Goal: Information Seeking & Learning: Find specific fact

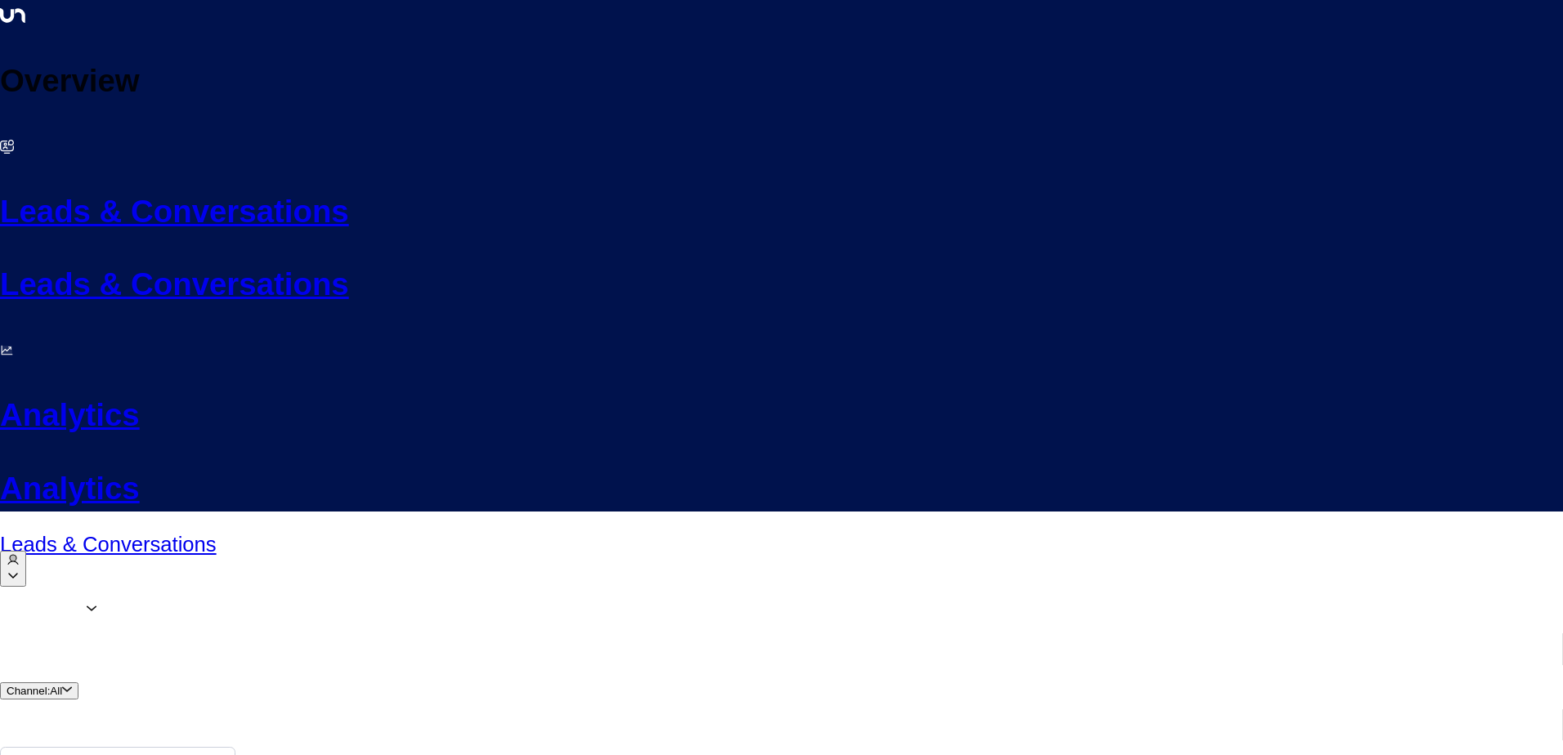
click at [524, 590] on div "Agents 1 Channel: All Actions" at bounding box center [781, 735] width 1563 height 291
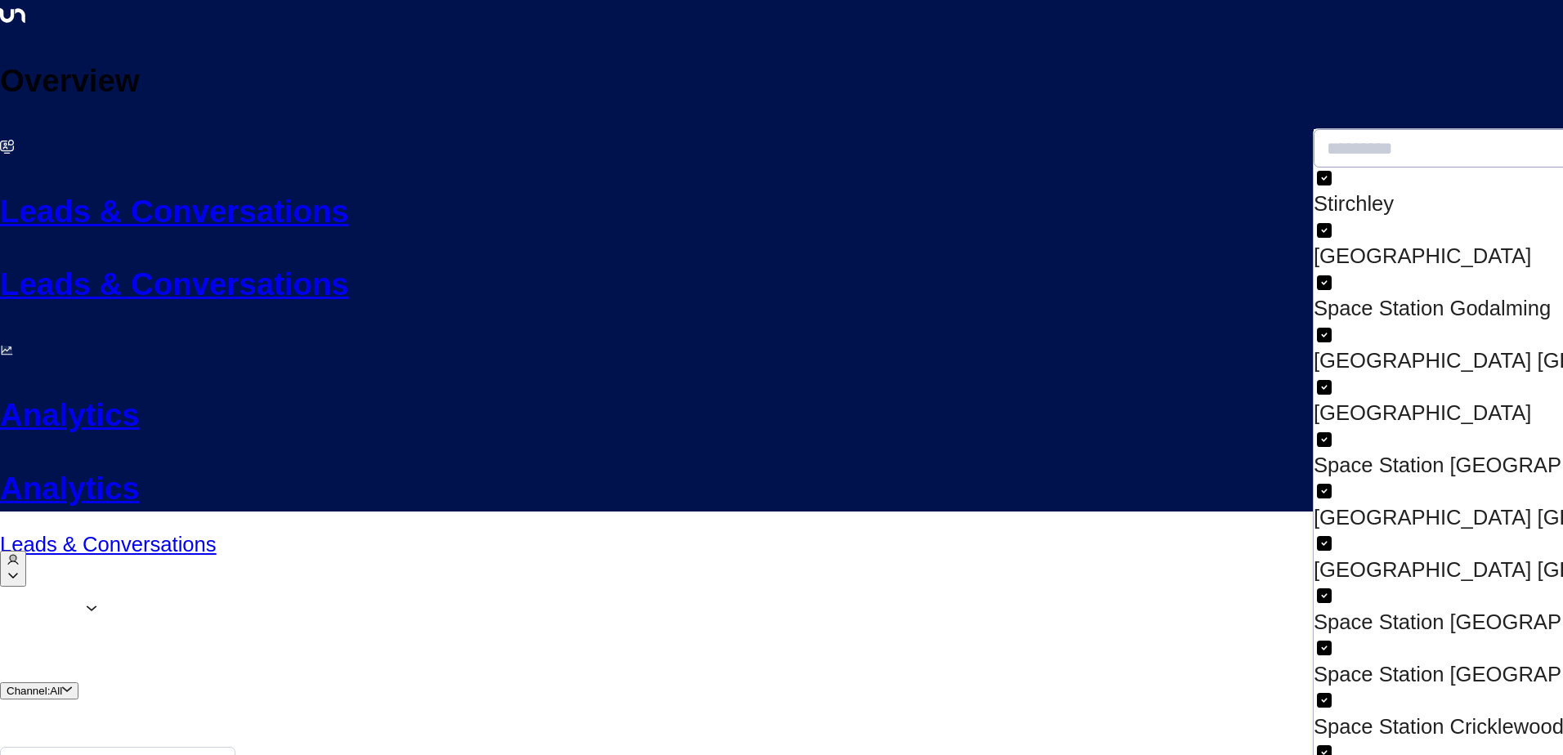
drag, startPoint x: 1404, startPoint y: 378, endPoint x: 1440, endPoint y: 333, distance: 57.6
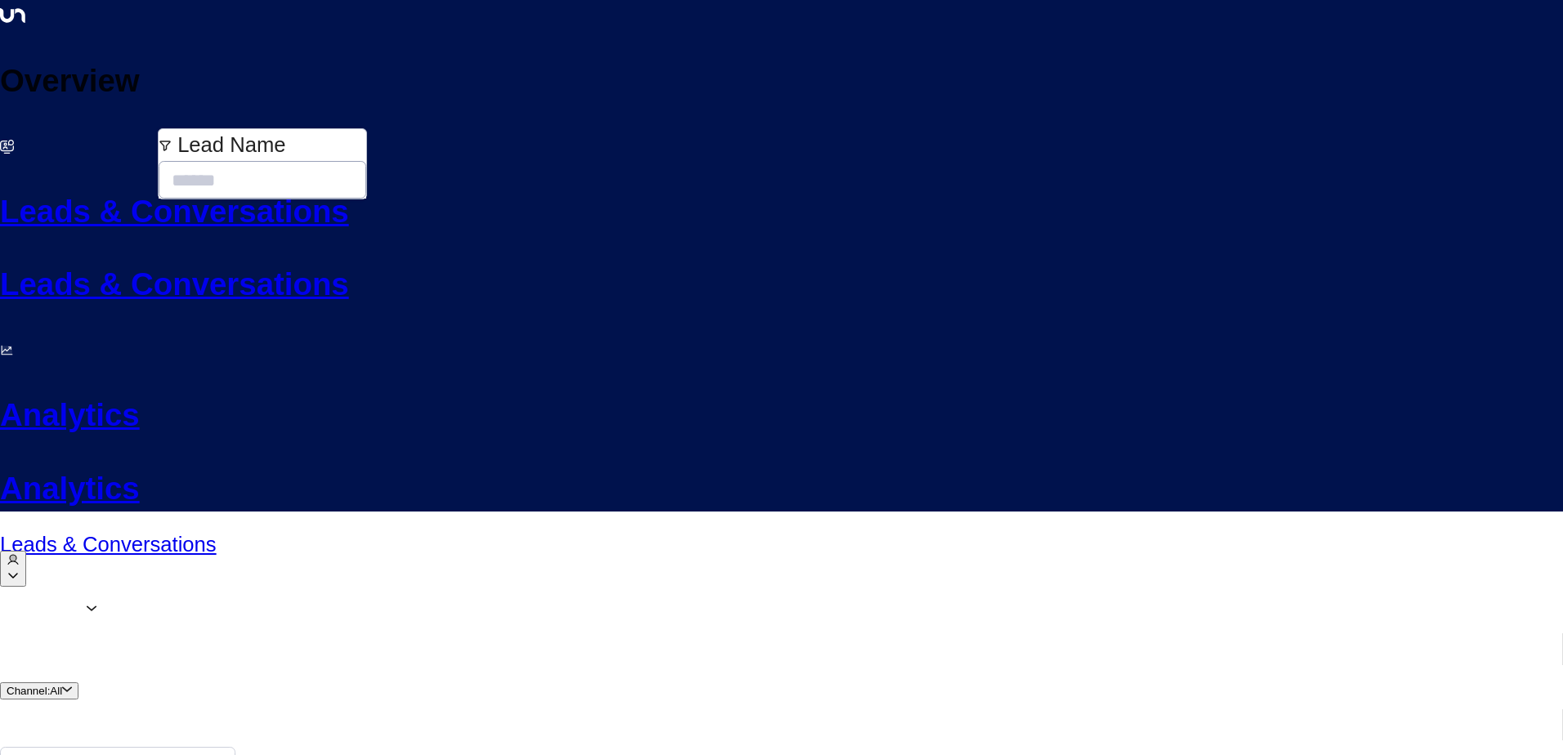
click at [253, 170] on input "text" at bounding box center [263, 180] width 208 height 40
type input "*****"
drag, startPoint x: 557, startPoint y: 270, endPoint x: 586, endPoint y: 248, distance: 36.3
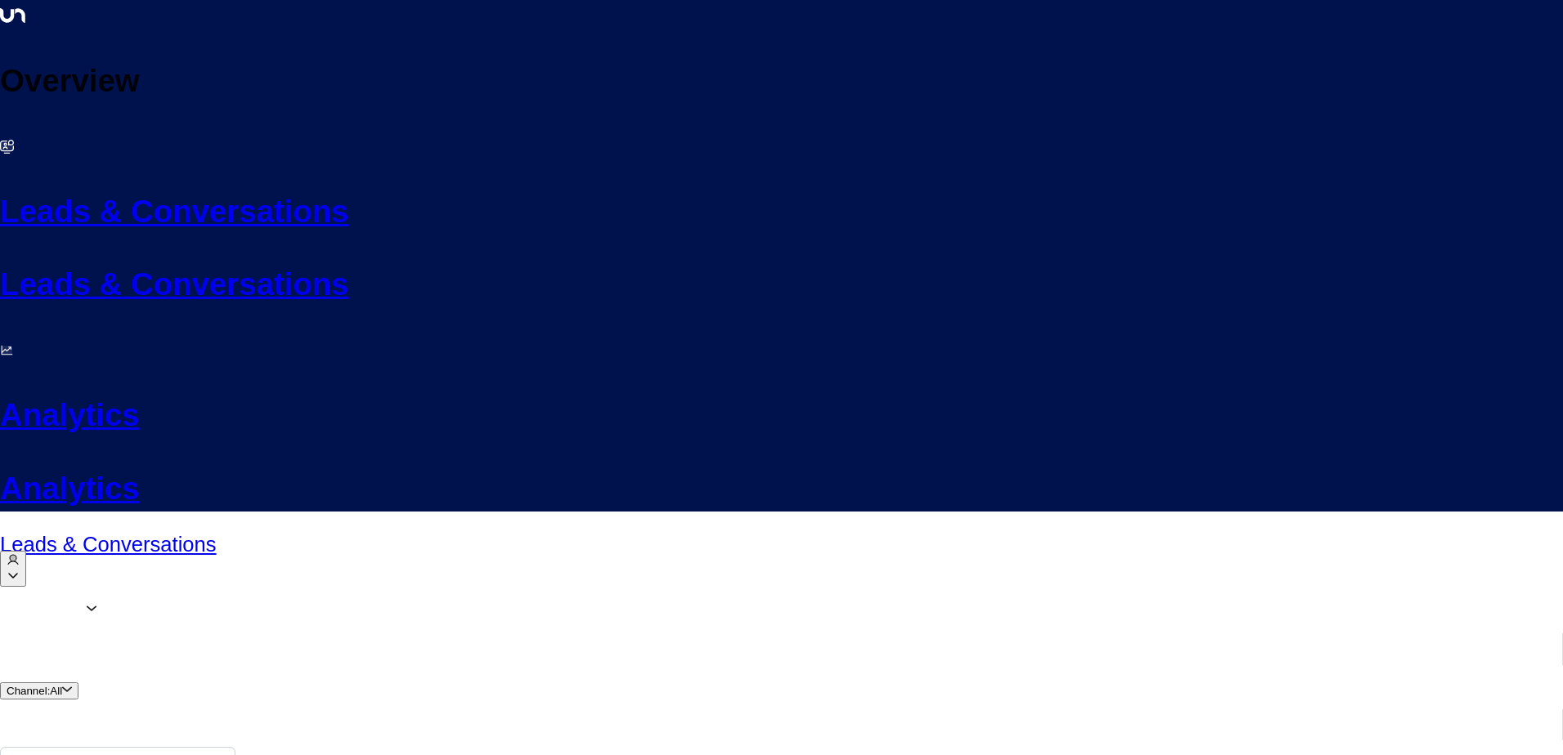
click at [144, 590] on div at bounding box center [781, 610] width 1563 height 41
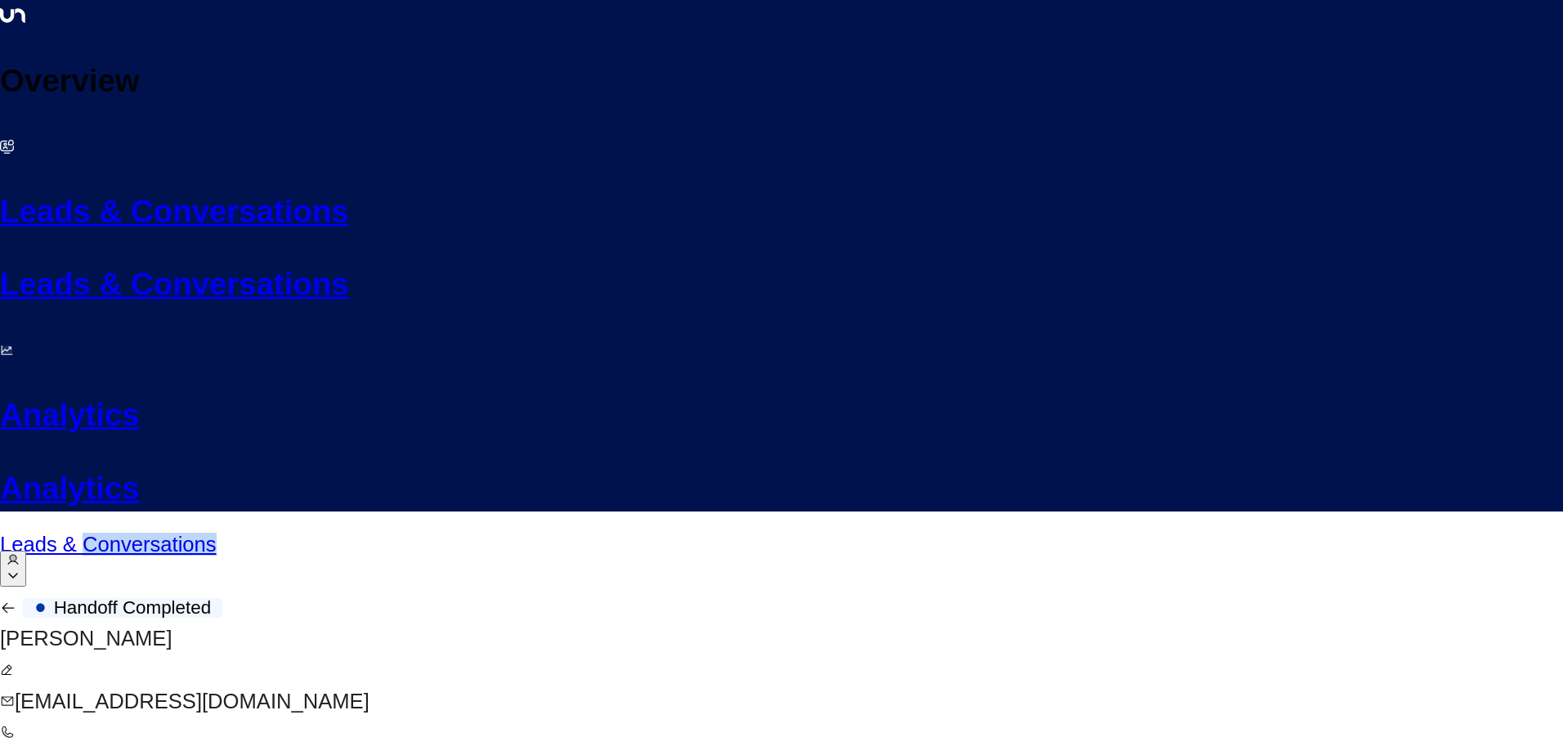
scroll to position [3499, 0]
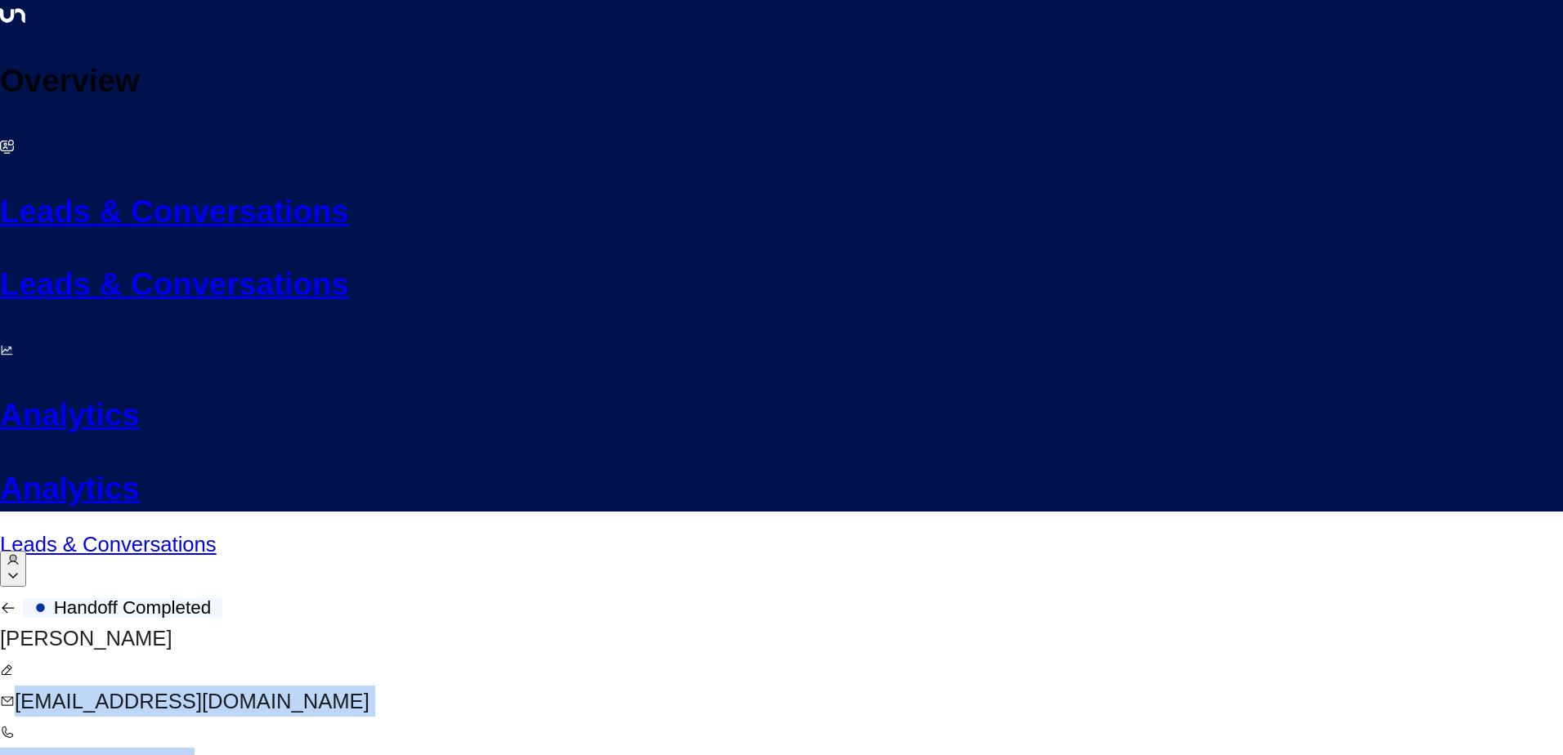
drag, startPoint x: 94, startPoint y: 155, endPoint x: 183, endPoint y: 213, distance: 106.3
click at [183, 623] on div "[PERSON_NAME] [EMAIL_ADDRESS][DOMAIN_NAME] [PHONE_NUMBER] Add Company" at bounding box center [781, 748] width 1563 height 251
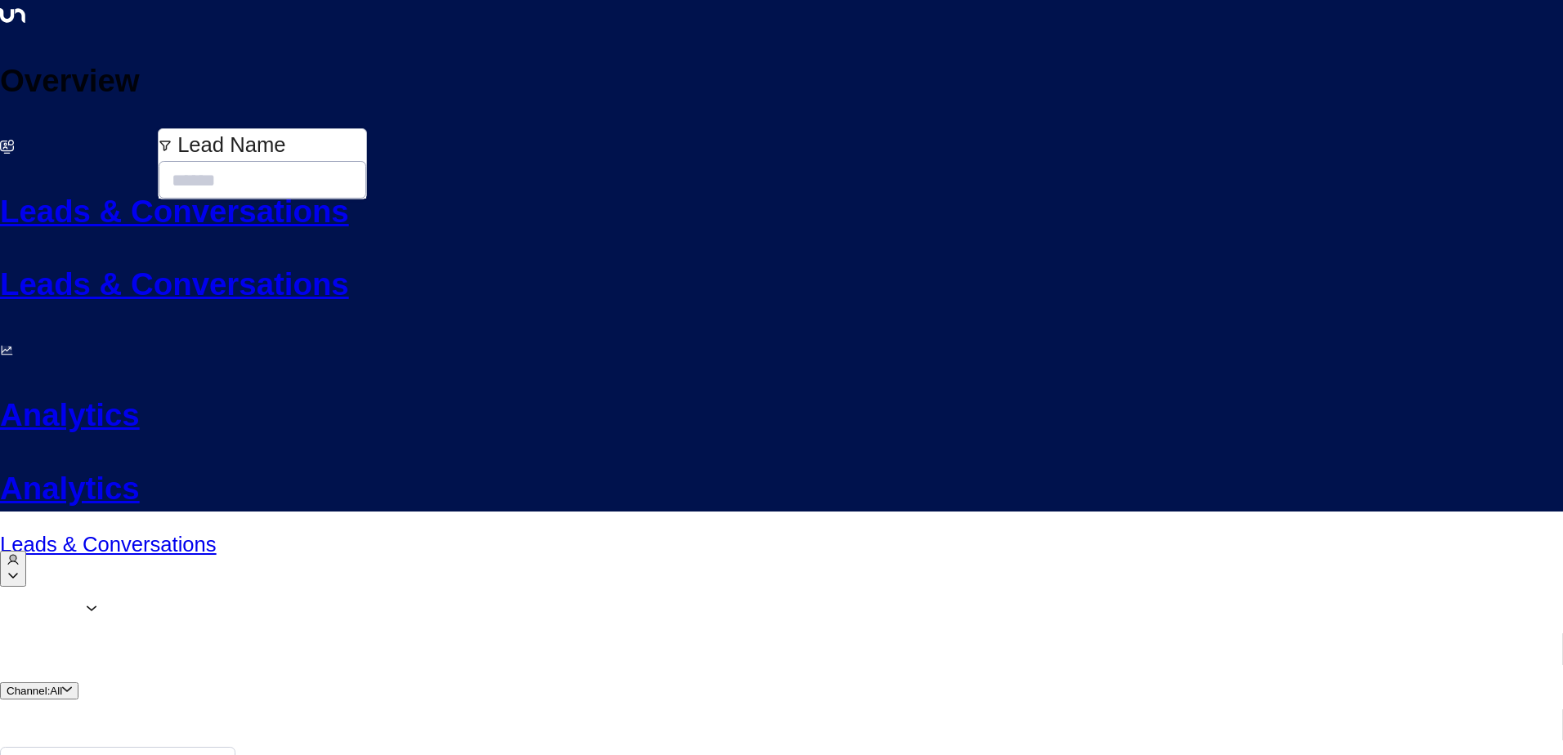
click at [230, 171] on input "text" at bounding box center [263, 180] width 208 height 40
type input "*****"
click at [293, 179] on input "*****" at bounding box center [257, 180] width 196 height 40
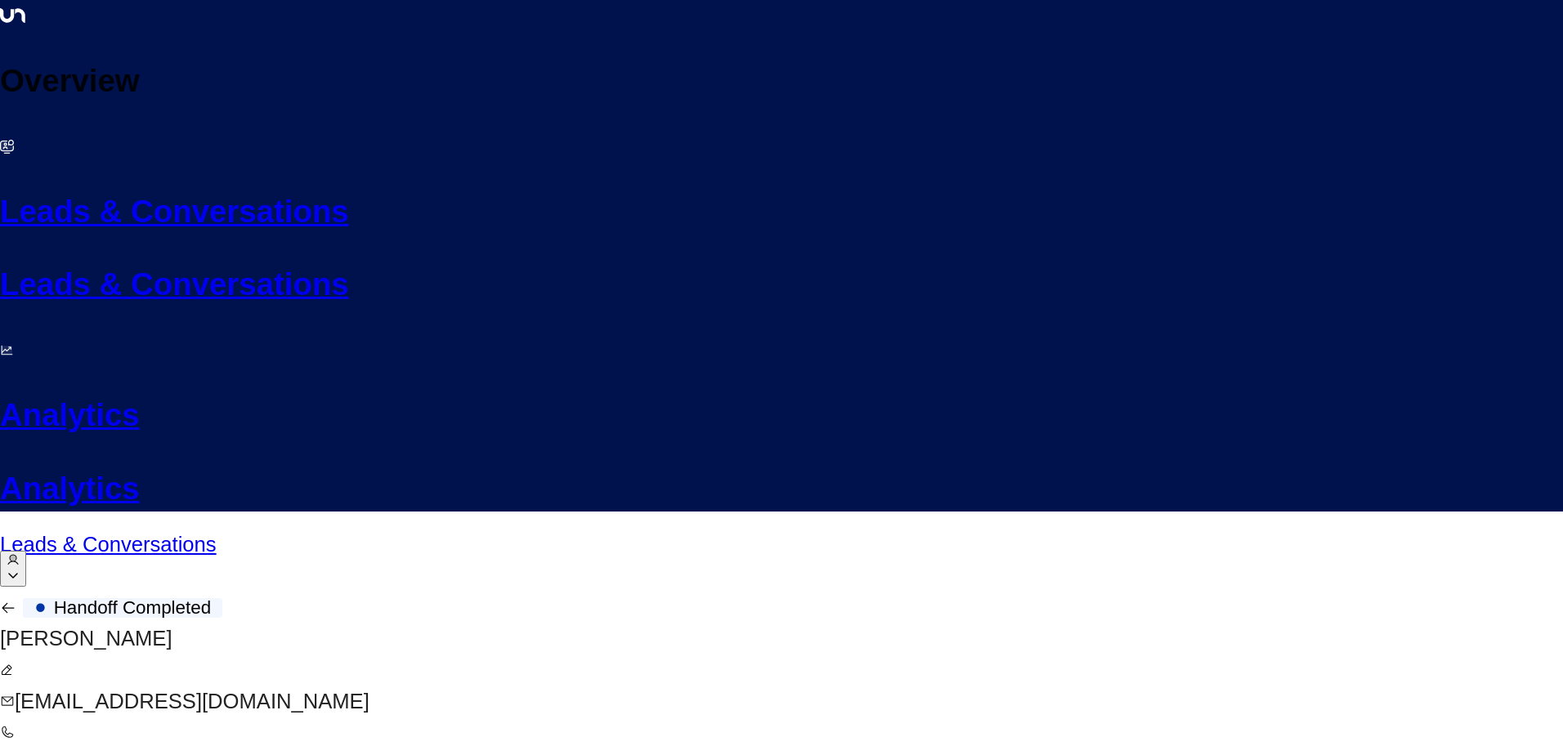
scroll to position [3398, 0]
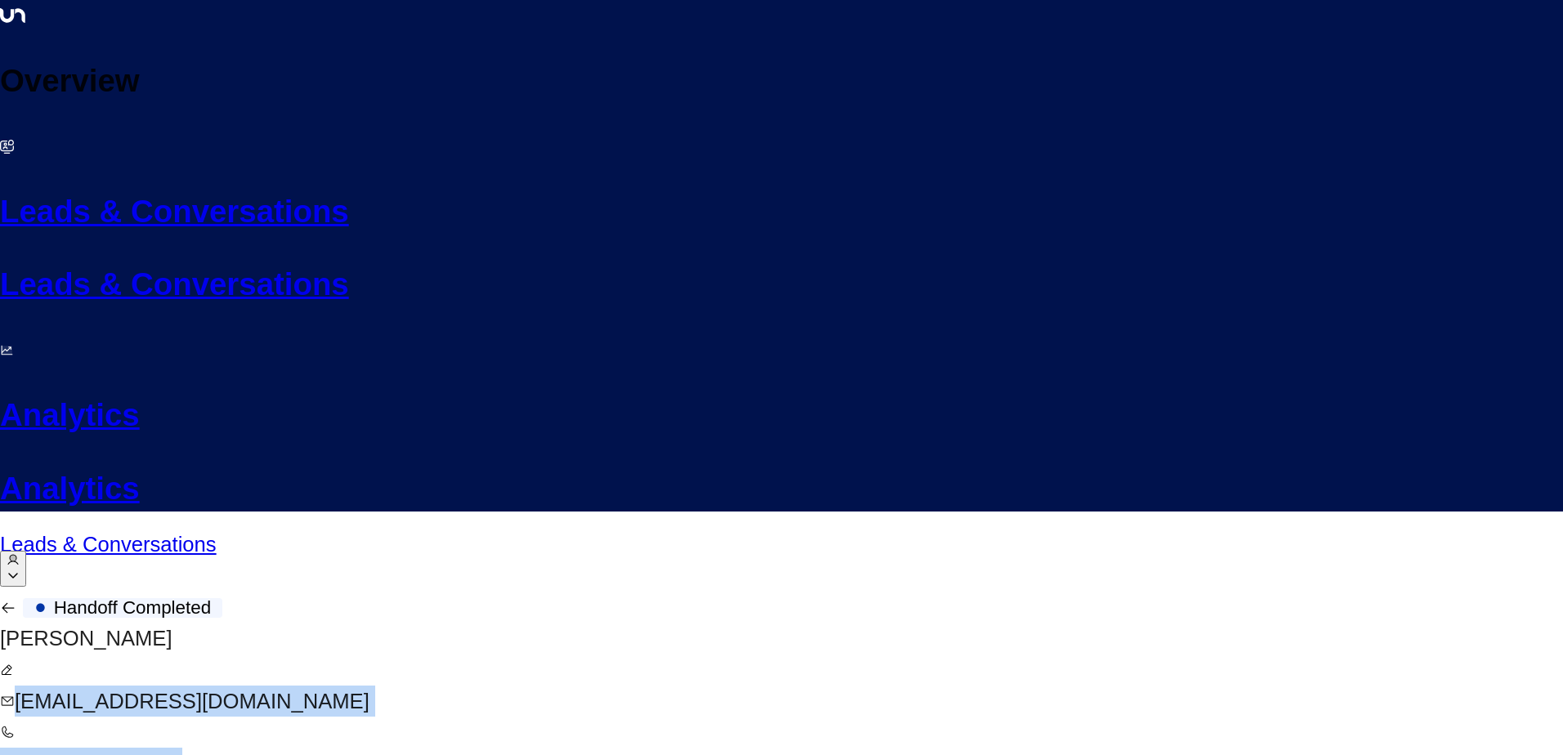
drag, startPoint x: 96, startPoint y: 154, endPoint x: 216, endPoint y: 184, distance: 123.1
click at [216, 623] on div "[PERSON_NAME] [EMAIL_ADDRESS][DOMAIN_NAME] [PHONE_NUMBER] Add Company" at bounding box center [781, 748] width 1563 height 251
drag, startPoint x: 216, startPoint y: 184, endPoint x: 184, endPoint y: 156, distance: 42.3
copy div "[EMAIL_ADDRESS][DOMAIN_NAME] [PHONE_NUMBER]"
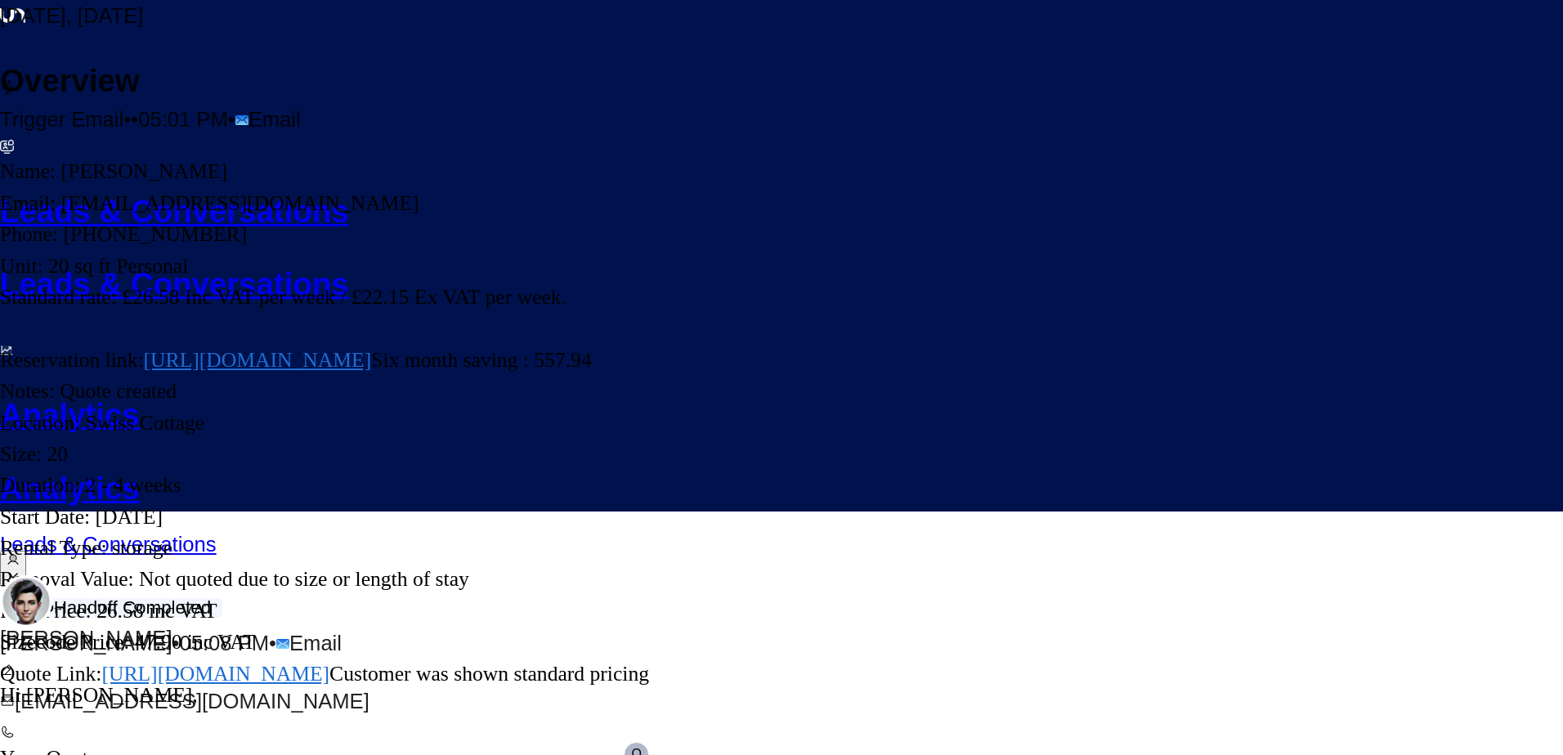
scroll to position [0, 0]
drag, startPoint x: 527, startPoint y: 225, endPoint x: 814, endPoint y: 589, distance: 463.3
click at [649, 589] on pre "Name: [PERSON_NAME] Email: [EMAIL_ADDRESS][DOMAIN_NAME] Phone: [PHONE_NUMBER] U…" at bounding box center [324, 423] width 649 height 534
copy pre "Name: [PERSON_NAME] Email: [EMAIL_ADDRESS][DOMAIN_NAME] Phone: [PHONE_NUMBER] U…"
click at [469, 647] on div "Trigger Email • • 05:01 PM • Email Name: [PERSON_NAME] Email: [EMAIL_ADDRESS][D…" at bounding box center [781, 420] width 1563 height 695
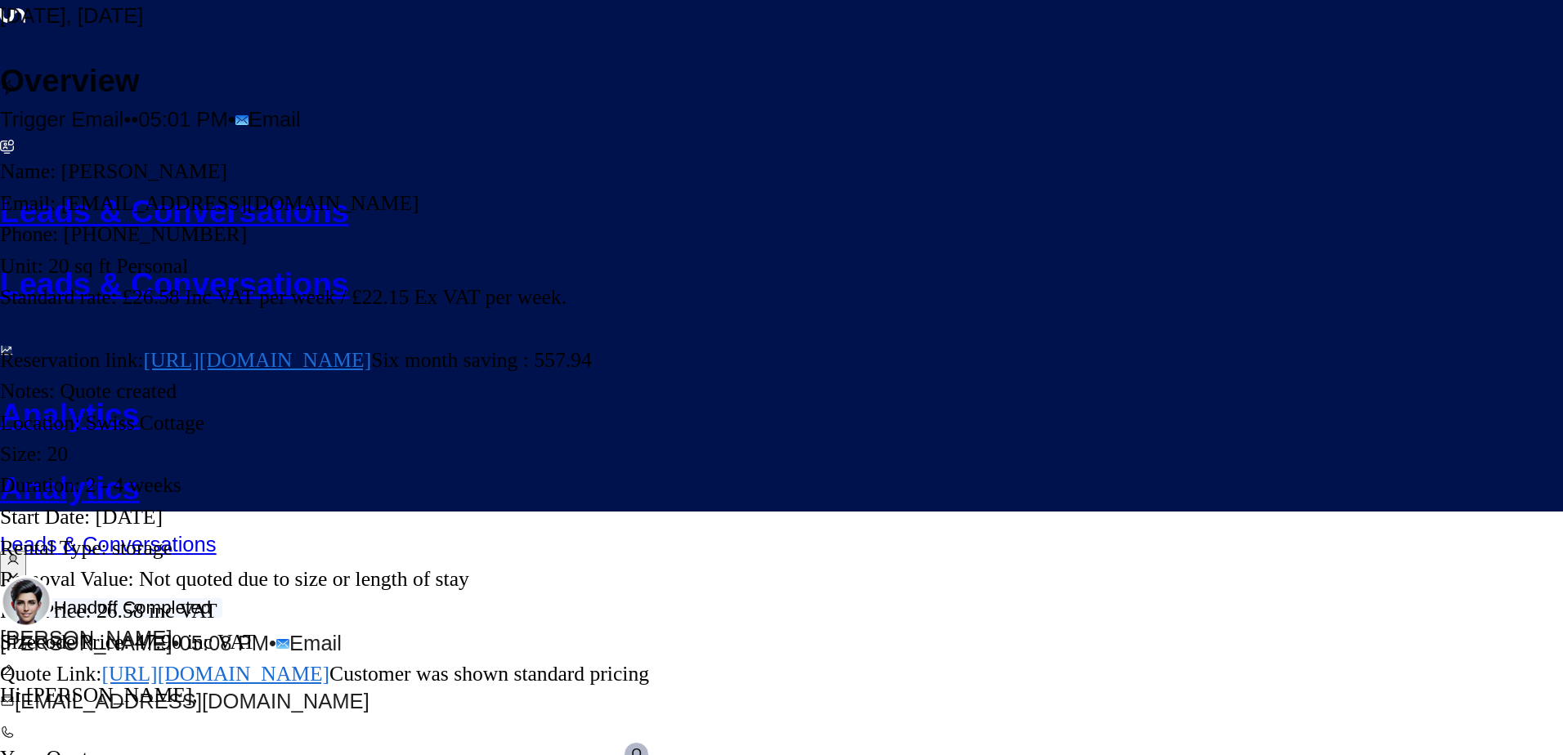
click at [649, 214] on div "Trigger Email • • 05:01 PM • Email Name: [PERSON_NAME] Email: [EMAIL_ADDRESS][D…" at bounding box center [324, 420] width 649 height 695
click at [16, 600] on icon "button" at bounding box center [8, 608] width 16 height 16
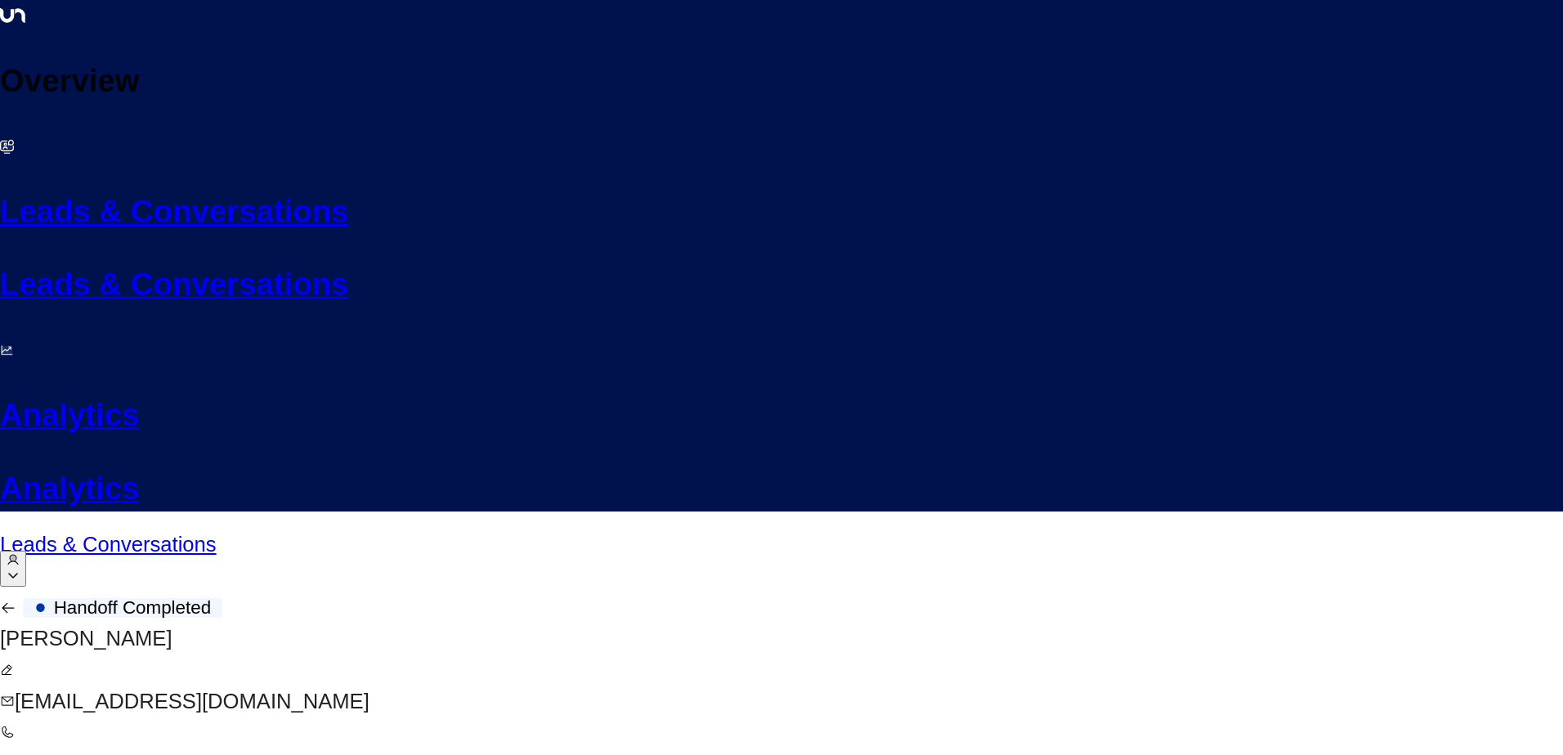
scroll to position [2976, 0]
drag, startPoint x: 663, startPoint y: 436, endPoint x: 726, endPoint y: 436, distance: 62.9
